Goal: Task Accomplishment & Management: Complete application form

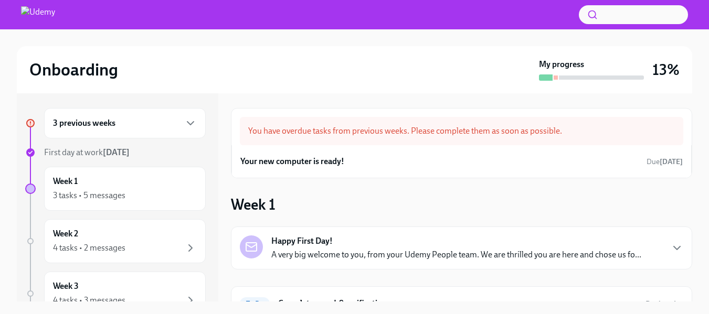
scroll to position [52, 0]
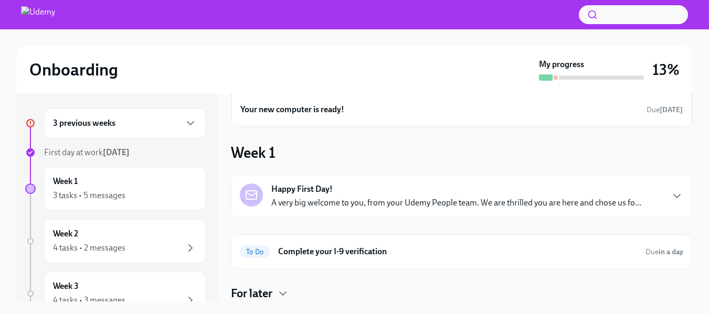
click at [593, 195] on div "Happy First Day! A very big welcome to you, from your Udemy People team. We are…" at bounding box center [456, 196] width 370 height 25
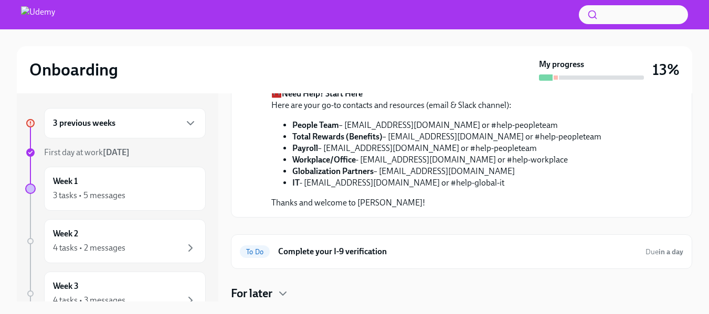
scroll to position [591, 0]
drag, startPoint x: 467, startPoint y: 168, endPoint x: 390, endPoint y: 165, distance: 77.2
click at [390, 143] on li "Total Rewards (Benefits) – [EMAIL_ADDRESS][DOMAIN_NAME] or #help-peopleteam" at bounding box center [446, 137] width 309 height 12
click at [578, 292] on div "For later" at bounding box center [461, 294] width 461 height 16
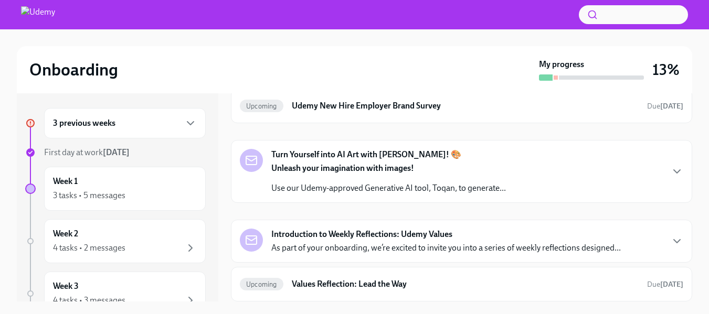
scroll to position [804, 0]
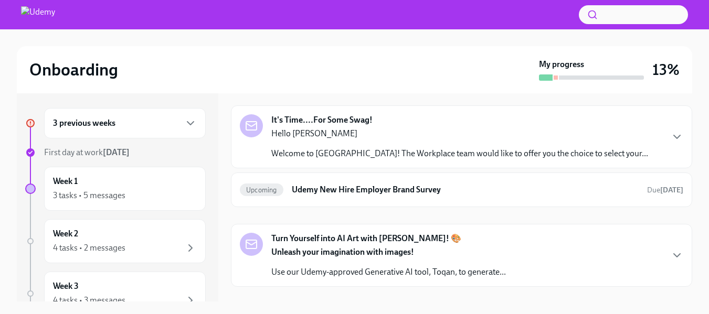
scroll to position [850, 0]
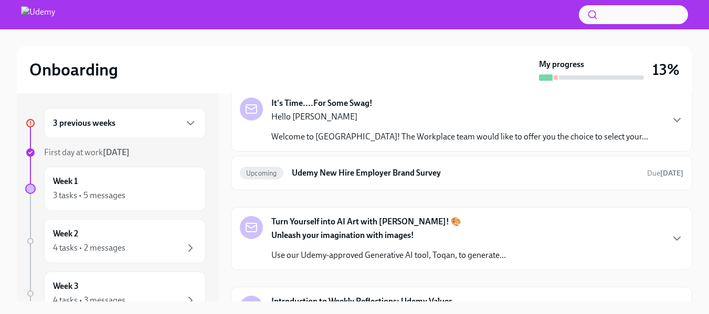
click at [466, 22] on strong "Day 2 Learning Path" at bounding box center [467, 17] width 73 height 10
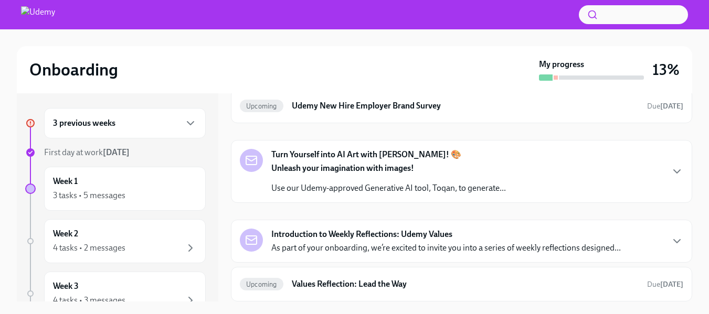
scroll to position [1310, 0]
click at [662, 174] on div "Turn Yourself into AI Art with [PERSON_NAME]! 🎨 Unleash your imagination with i…" at bounding box center [461, 171] width 443 height 45
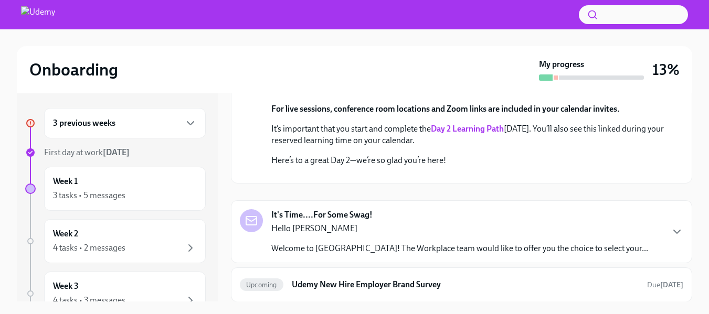
scroll to position [733, 0]
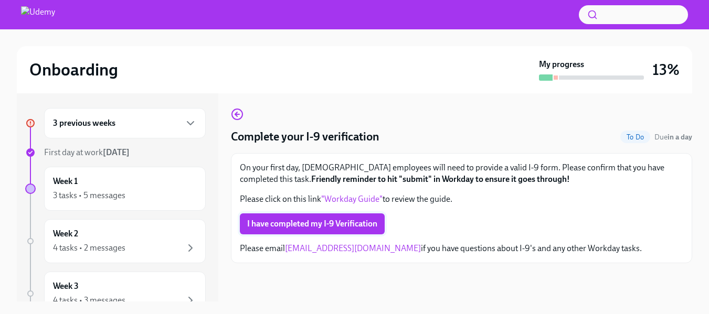
click at [362, 219] on span "I have completed my I-9 Verification" at bounding box center [312, 224] width 130 height 10
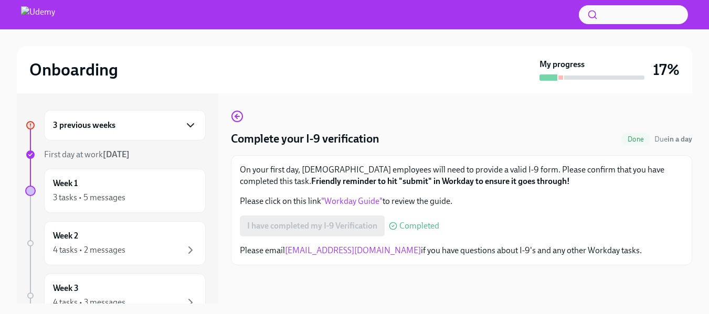
click at [184, 127] on icon "button" at bounding box center [190, 125] width 13 height 13
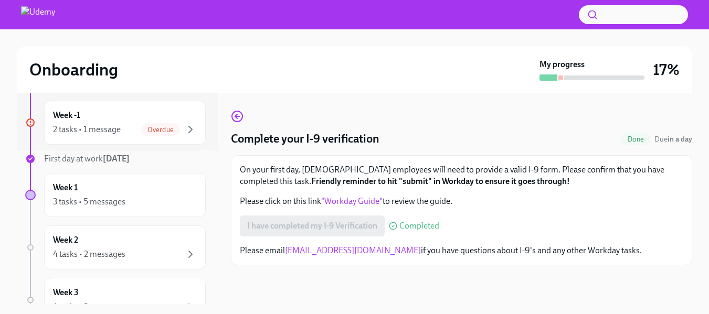
scroll to position [168, 0]
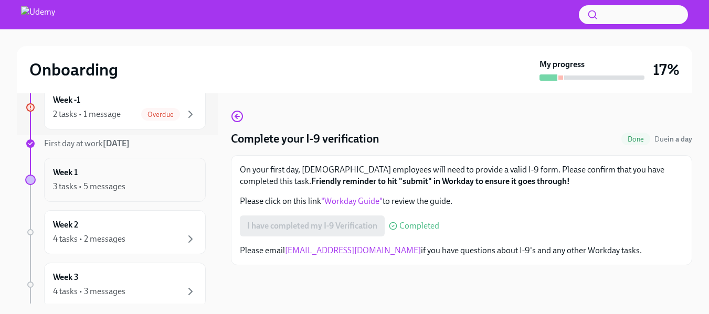
click at [144, 185] on div "3 tasks • 5 messages" at bounding box center [125, 186] width 144 height 13
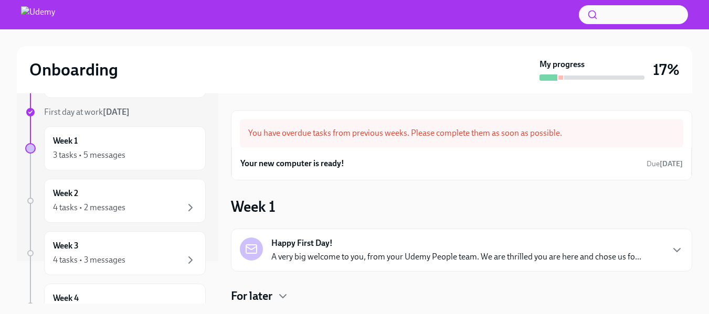
scroll to position [44, 0]
click at [125, 146] on div "Week 1 3 tasks • 5 messages" at bounding box center [125, 147] width 144 height 26
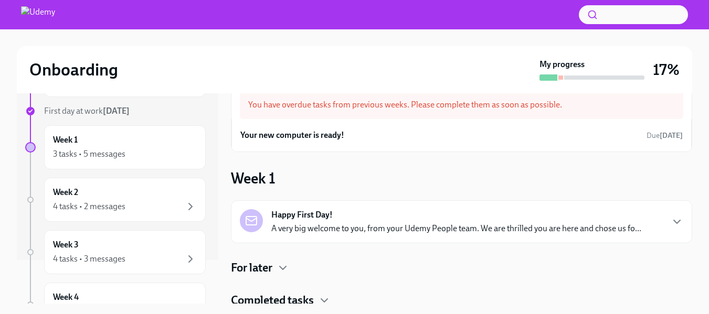
scroll to position [33, 0]
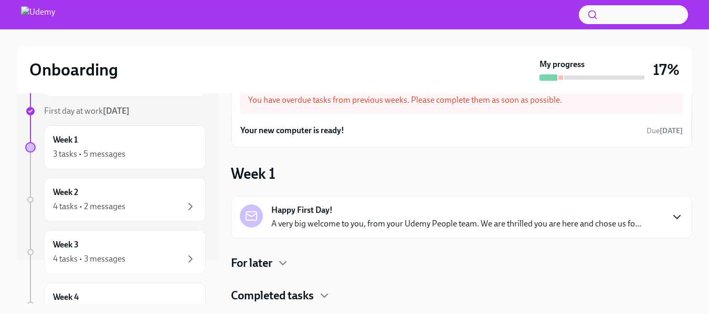
click at [671, 212] on icon "button" at bounding box center [677, 217] width 13 height 13
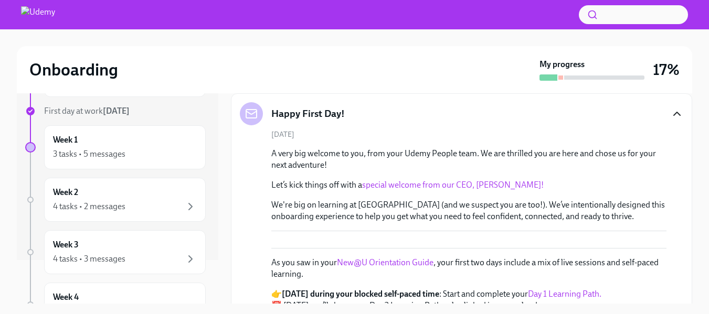
scroll to position [142, 0]
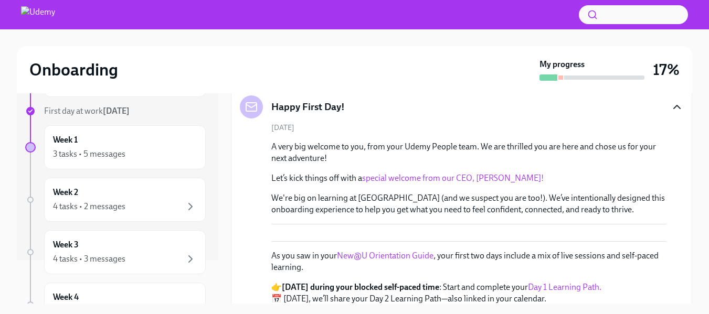
click at [481, 180] on link "special welcome from our CEO, [PERSON_NAME]!" at bounding box center [453, 178] width 182 height 10
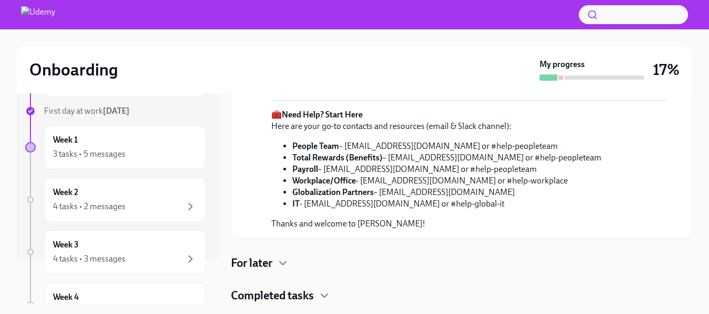
scroll to position [604, 0]
click at [268, 263] on h4 "For later" at bounding box center [251, 264] width 41 height 16
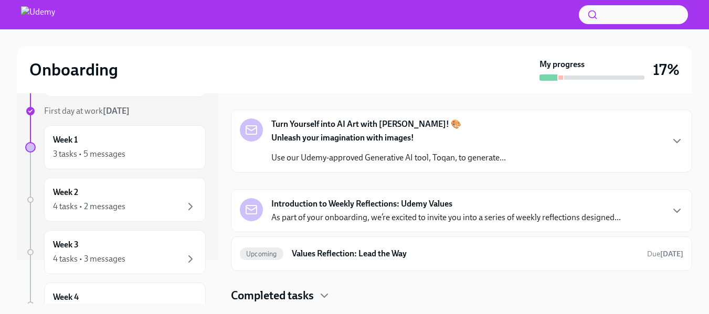
scroll to position [772, 0]
